Goal: Task Accomplishment & Management: Manage account settings

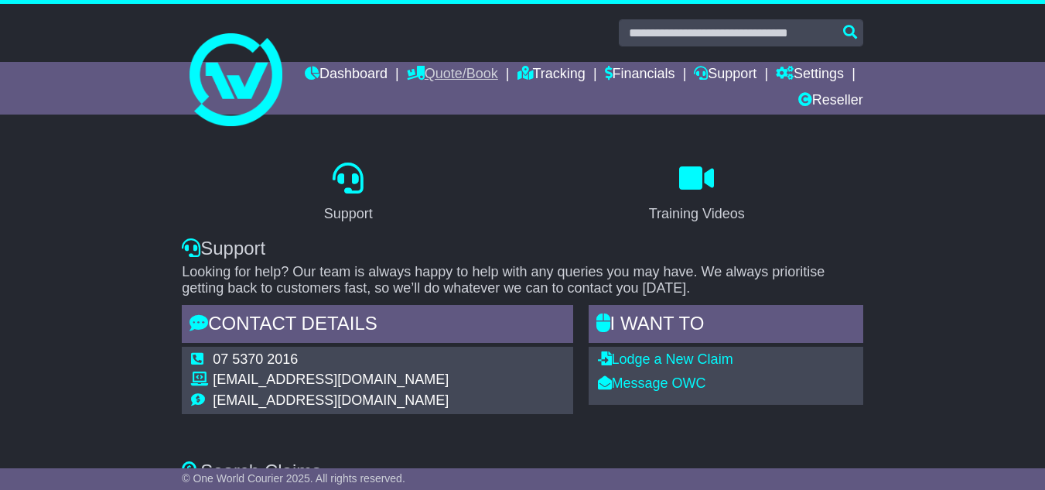
click at [498, 65] on link "Quote/Book" at bounding box center [452, 75] width 91 height 26
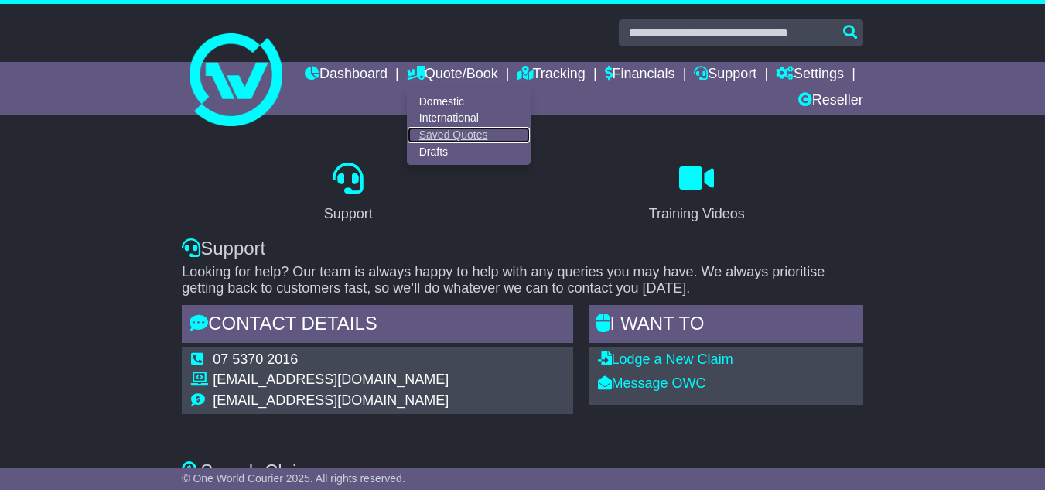
click at [512, 130] on link "Saved Quotes" at bounding box center [469, 135] width 122 height 17
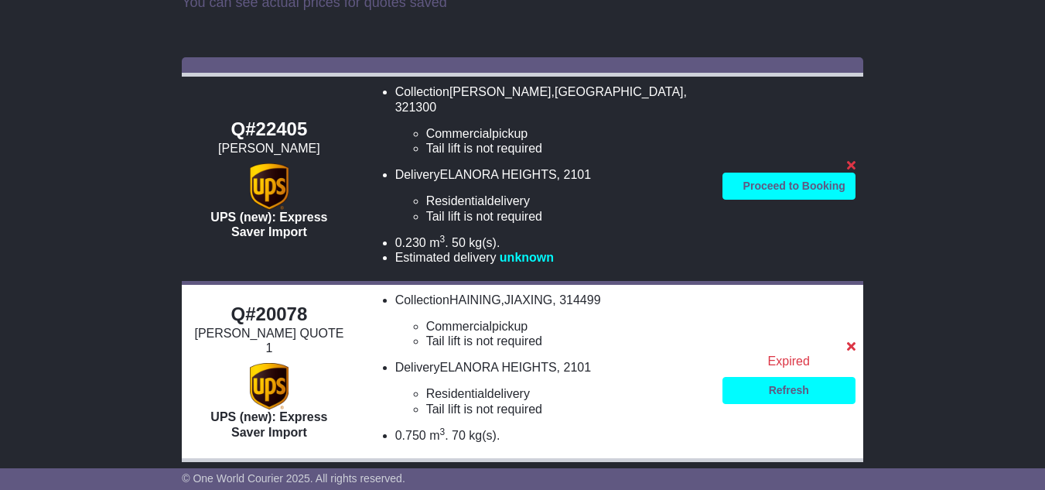
scroll to position [195, 0]
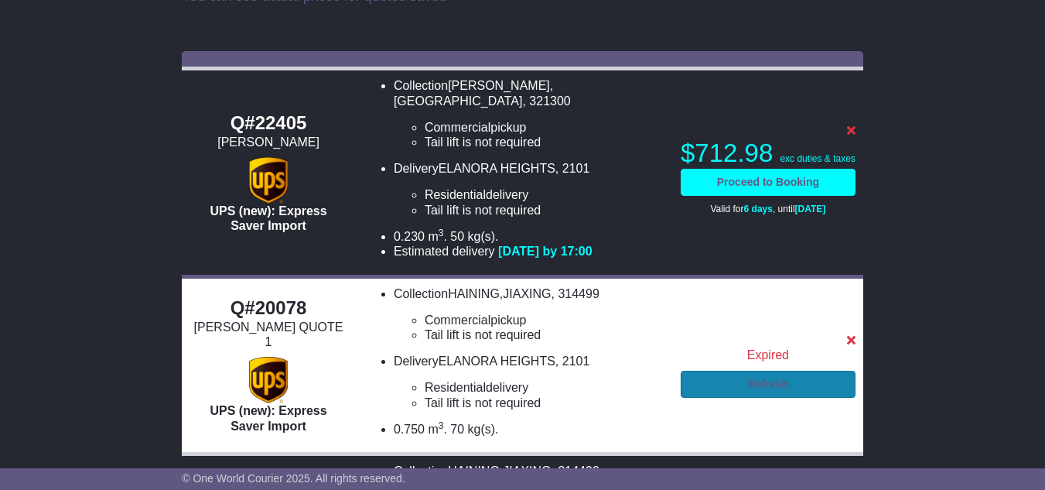
click at [764, 371] on link "Refresh" at bounding box center [768, 384] width 175 height 27
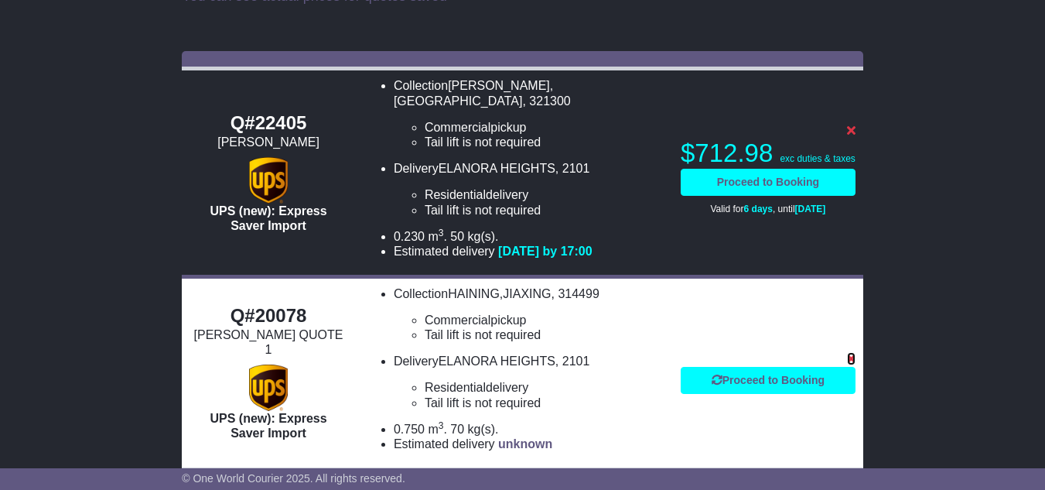
click at [855, 352] on icon at bounding box center [851, 358] width 9 height 12
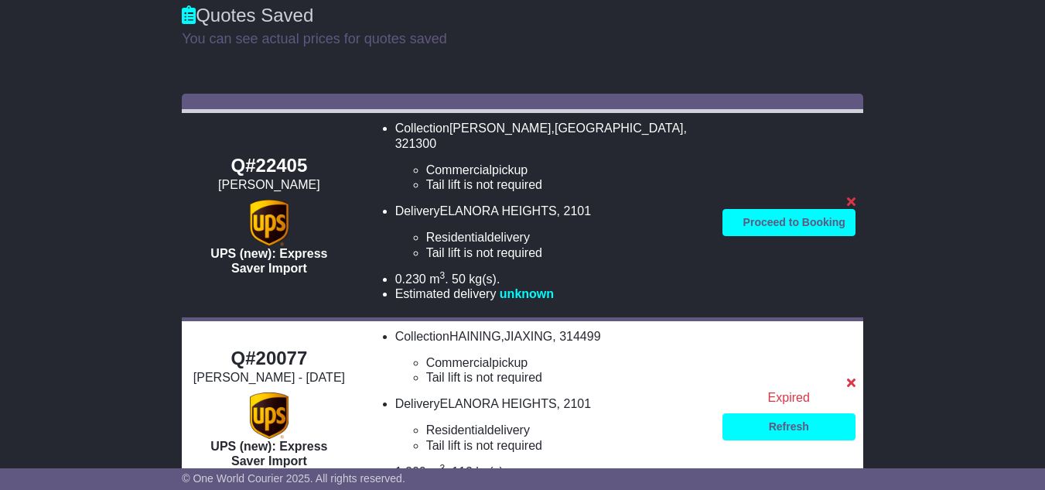
scroll to position [155, 0]
